Goal: Book appointment/travel/reservation

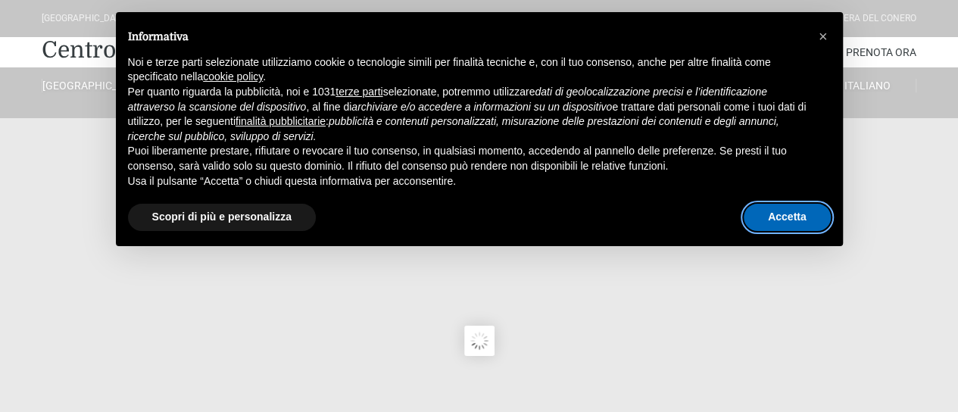
click at [768, 214] on button "Accetta" at bounding box center [787, 217] width 87 height 27
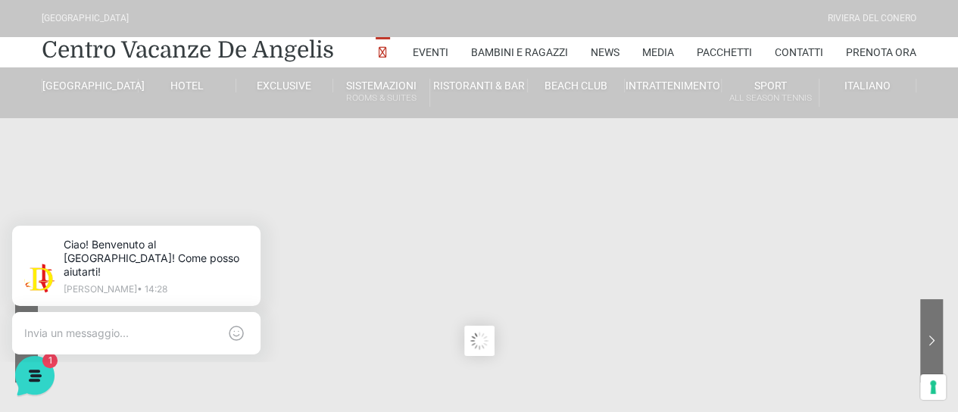
click at [126, 327] on textarea at bounding box center [121, 334] width 194 height 14
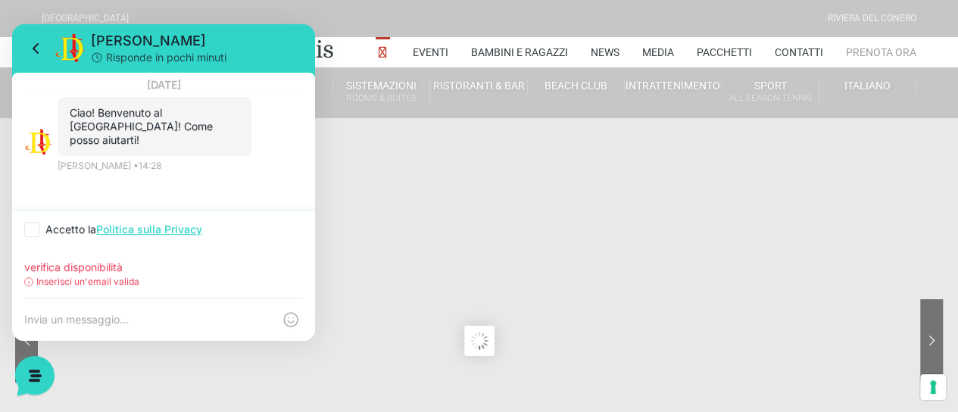
type input "verifica disponibilità"
click at [887, 49] on link "Prenota Ora" at bounding box center [881, 52] width 70 height 30
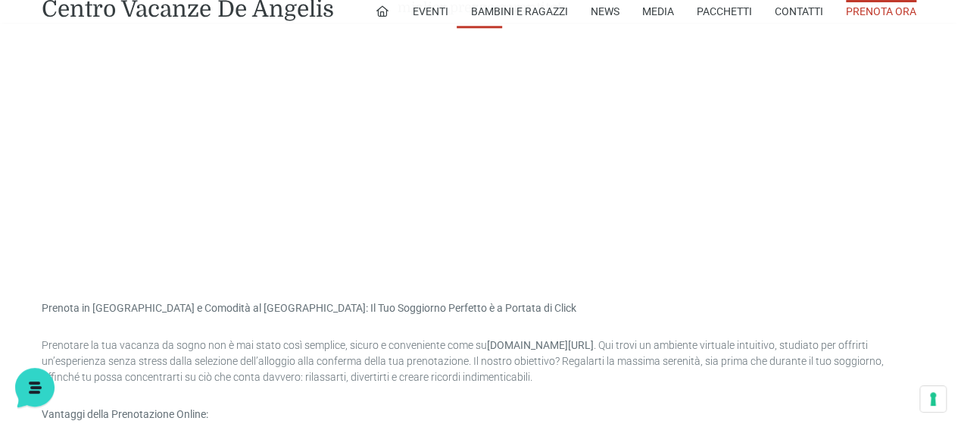
scroll to position [731, 0]
